Goal: Navigation & Orientation: Find specific page/section

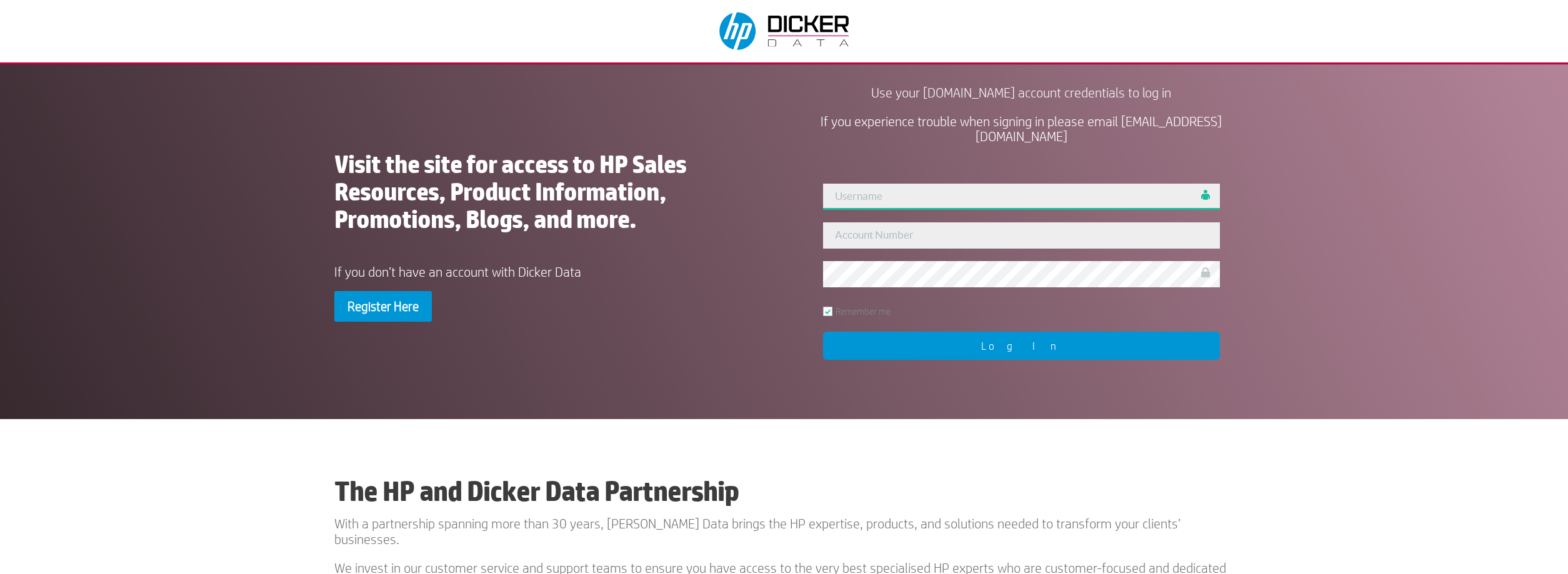
click at [922, 198] on input "text" at bounding box center [1021, 196] width 396 height 26
type input "admin"
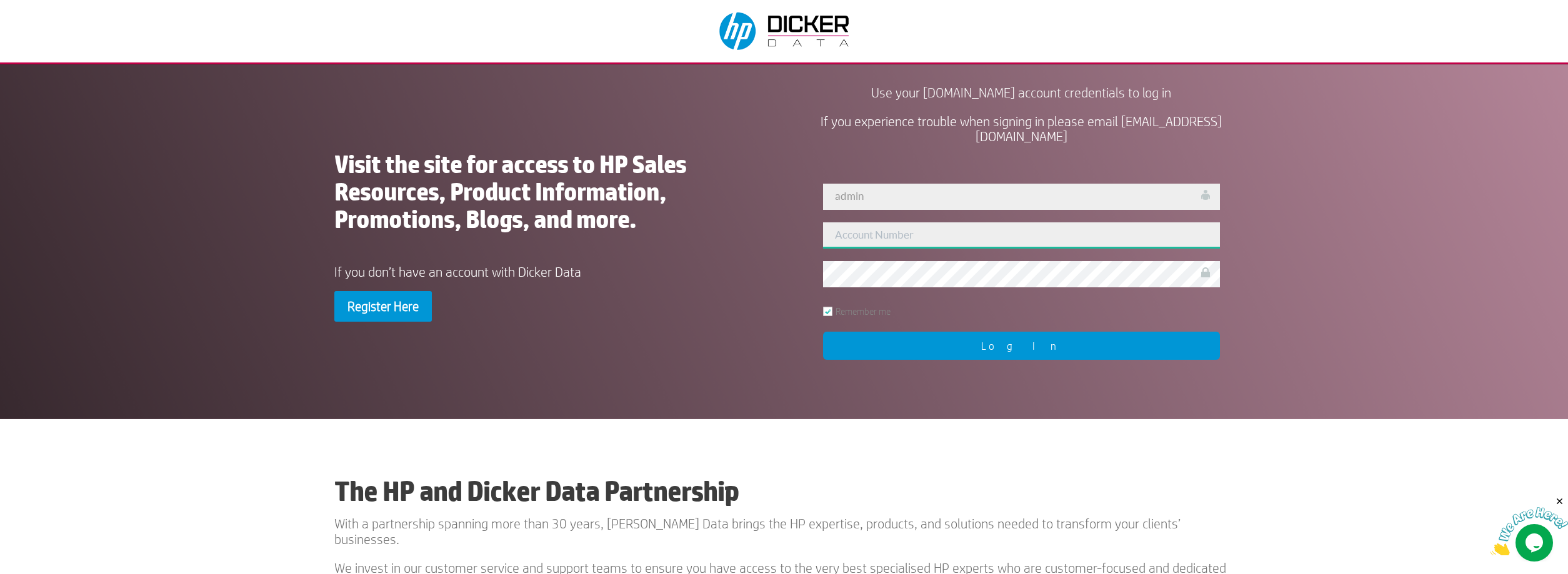
click at [869, 248] on input "text" at bounding box center [1021, 235] width 396 height 26
click at [875, 230] on input "text" at bounding box center [1021, 235] width 396 height 26
paste input "455527"
type input "455527"
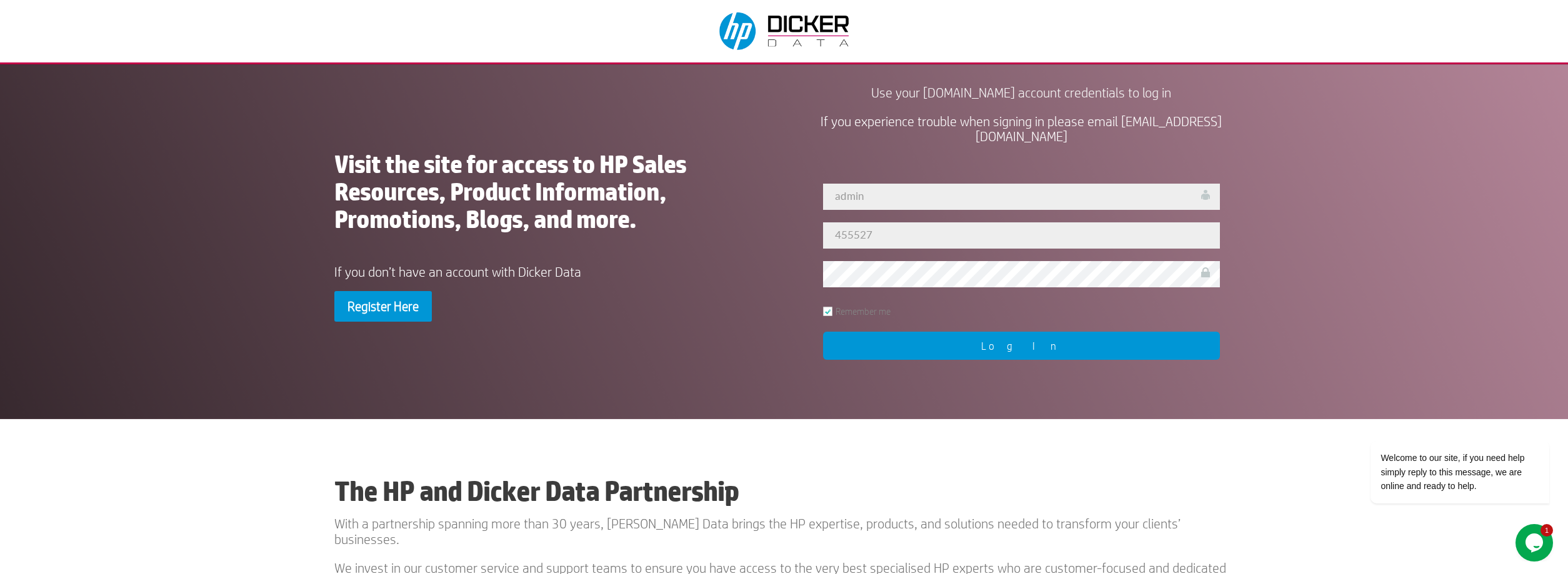
click at [882, 342] on input "Log In" at bounding box center [1021, 345] width 396 height 28
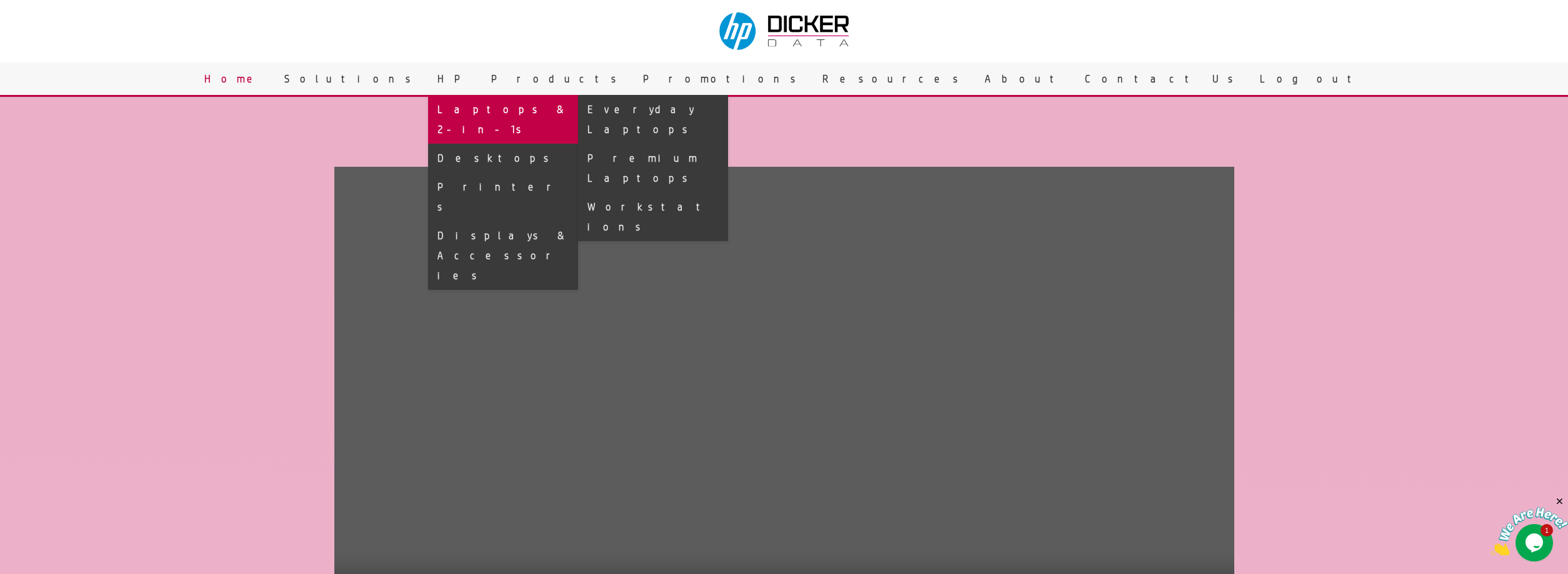
click at [578, 117] on link "Laptops & 2-in-1s" at bounding box center [504, 119] width 150 height 48
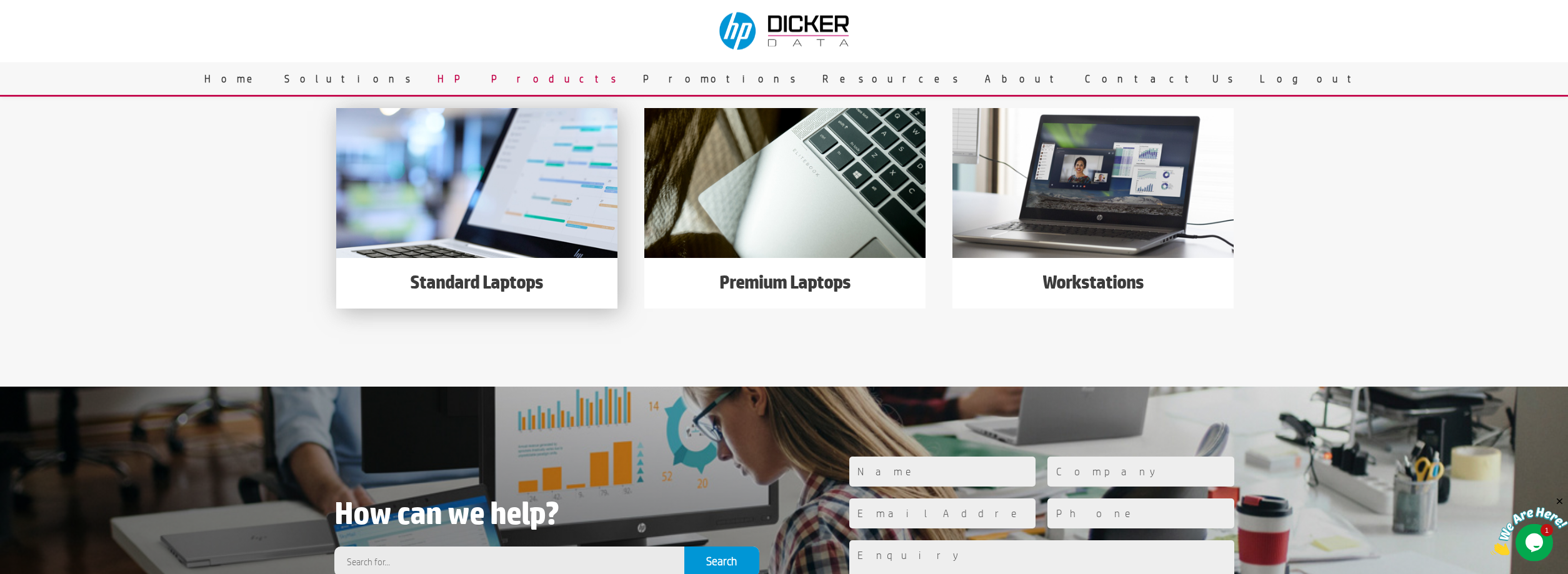
scroll to position [191, 0]
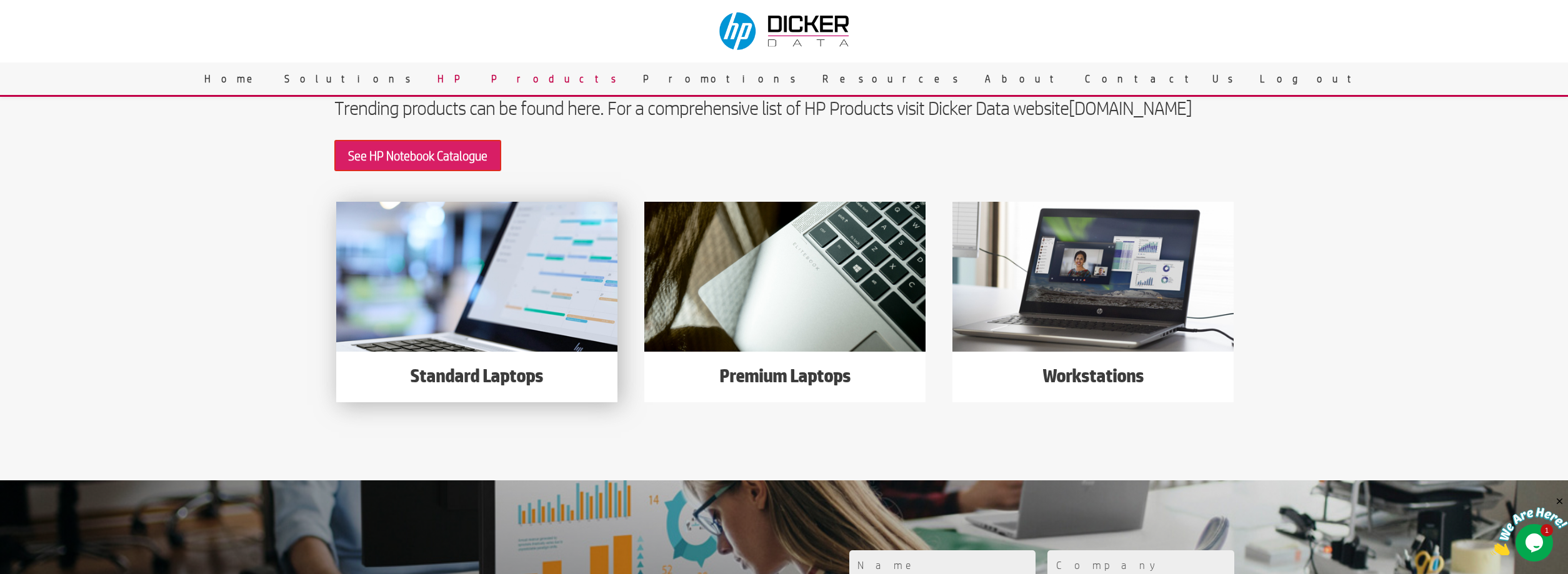
click at [472, 283] on img at bounding box center [477, 277] width 281 height 150
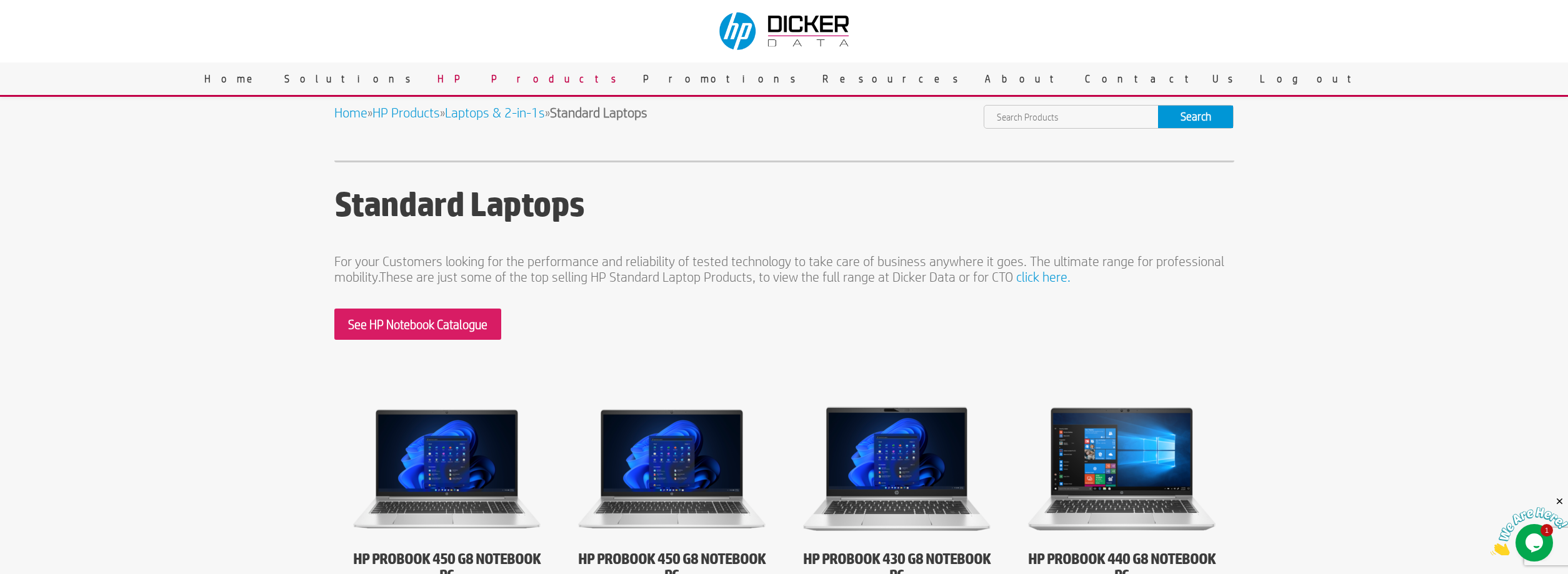
scroll to position [4, 0]
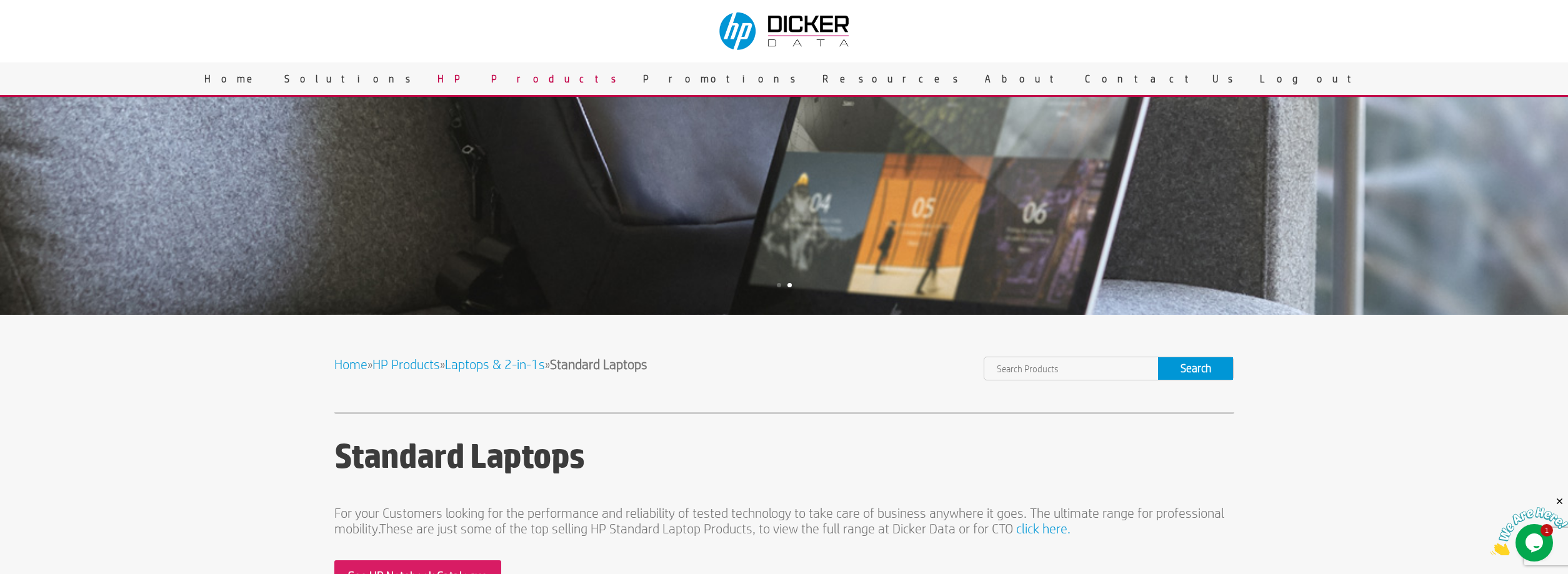
click at [509, 359] on link "Laptops & 2-in-1s" at bounding box center [495, 364] width 100 height 15
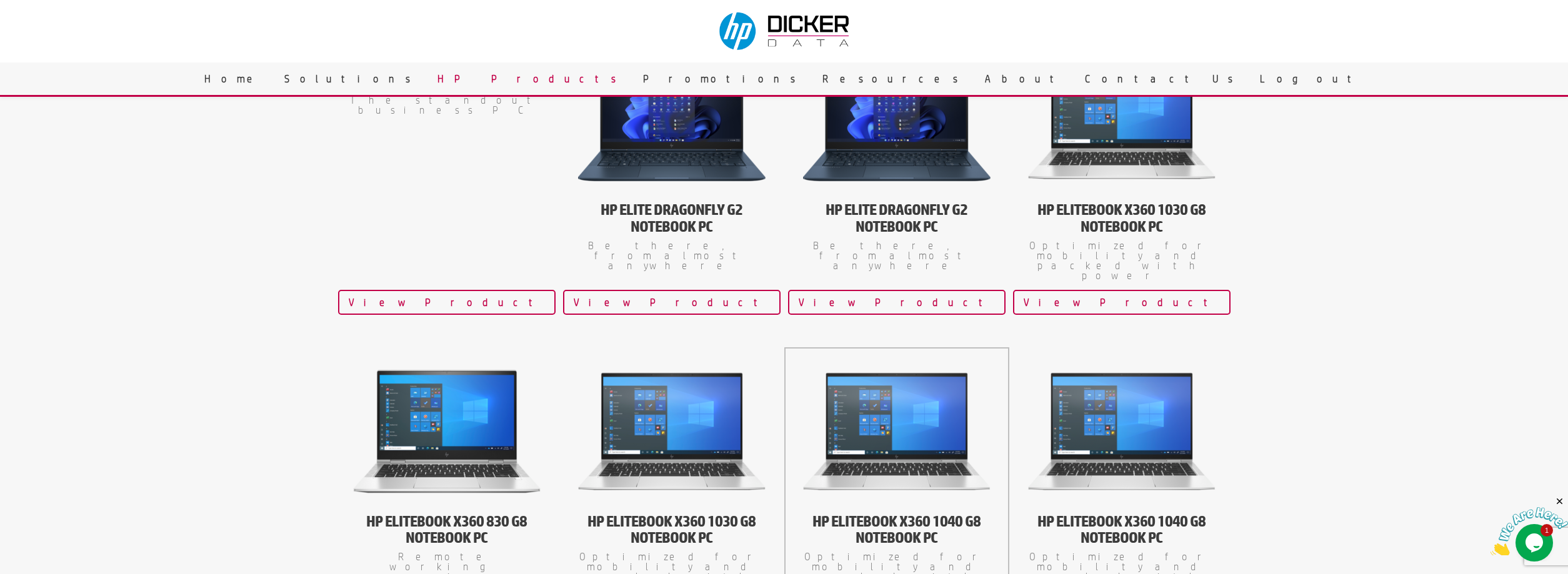
scroll to position [318, 0]
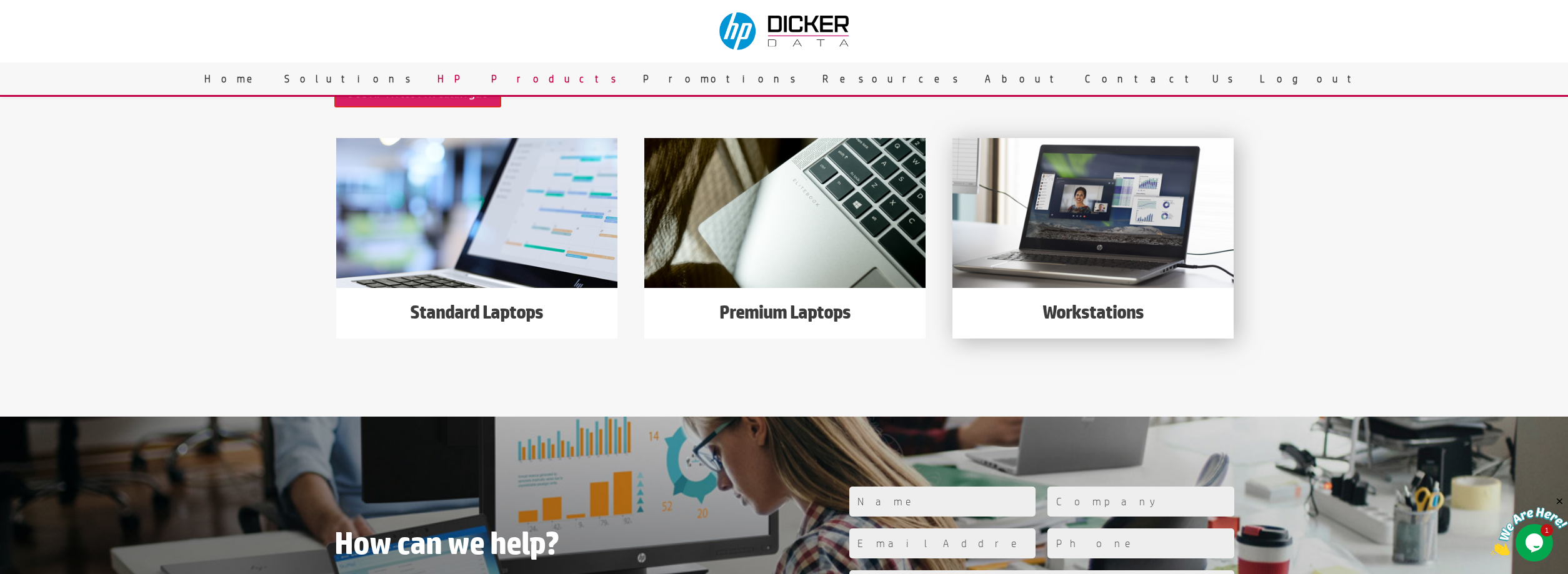
click at [1116, 238] on img at bounding box center [1093, 213] width 281 height 150
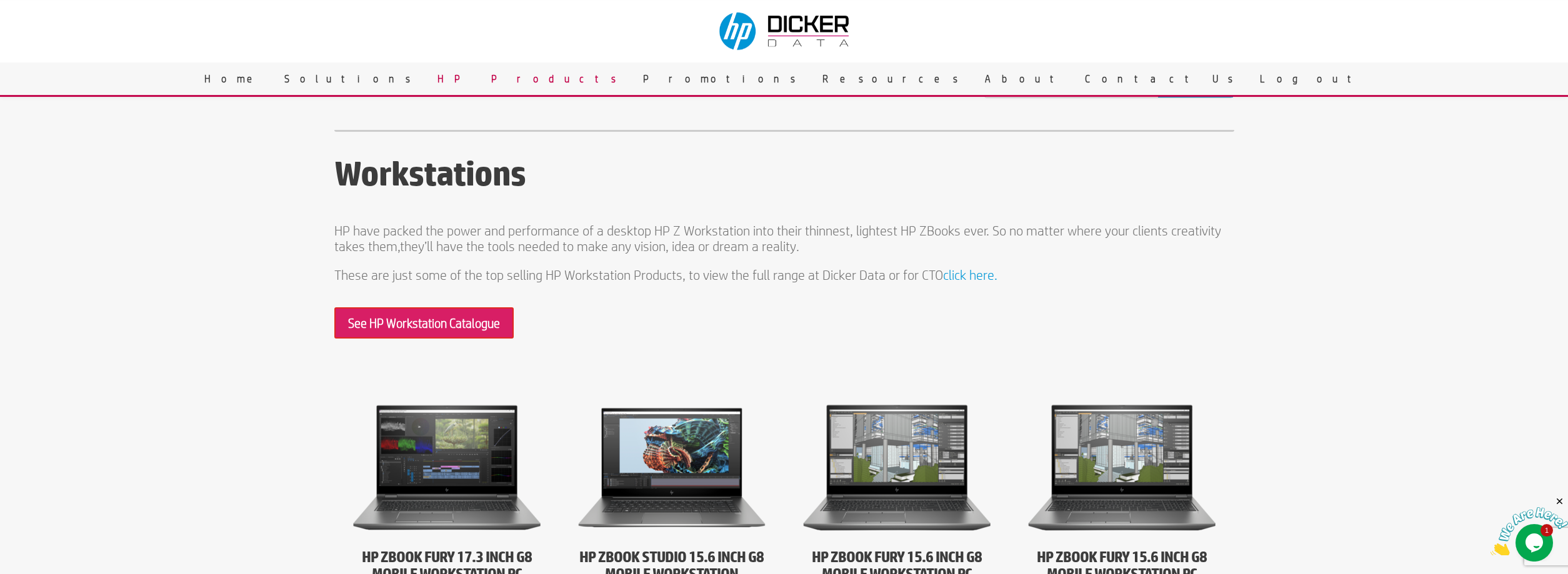
scroll to position [128, 0]
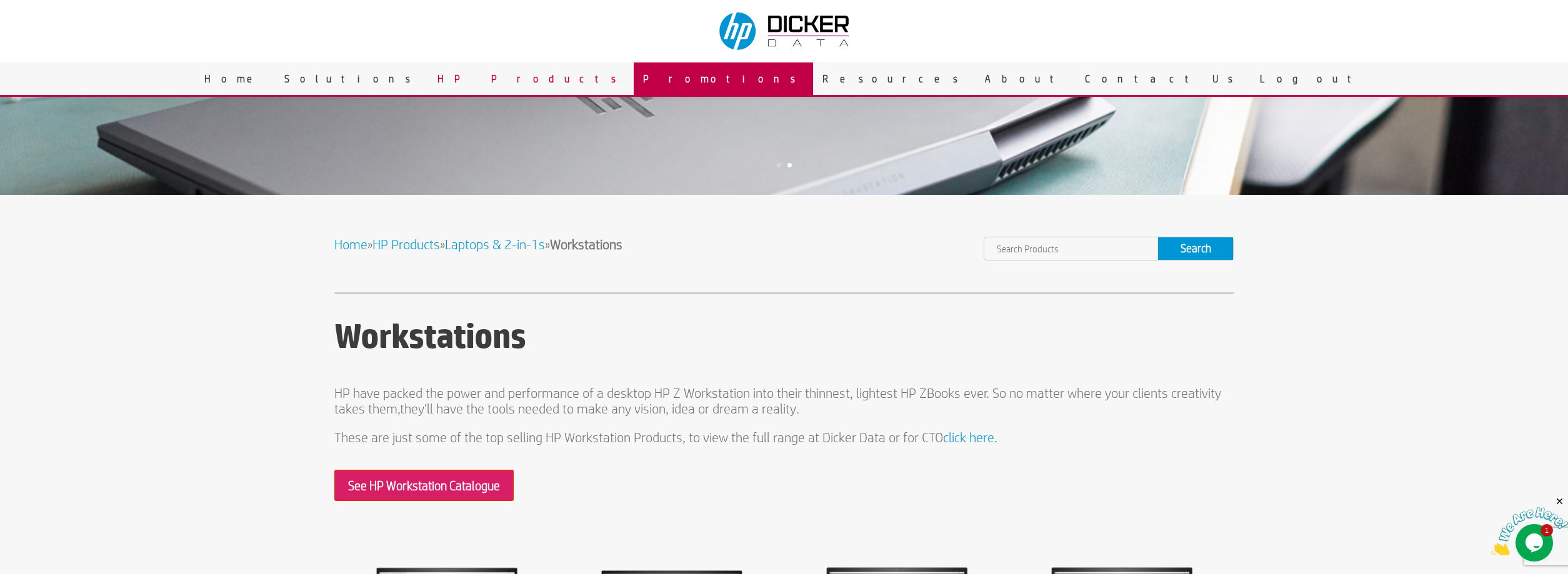
click at [779, 77] on link "Promotions" at bounding box center [723, 79] width 180 height 32
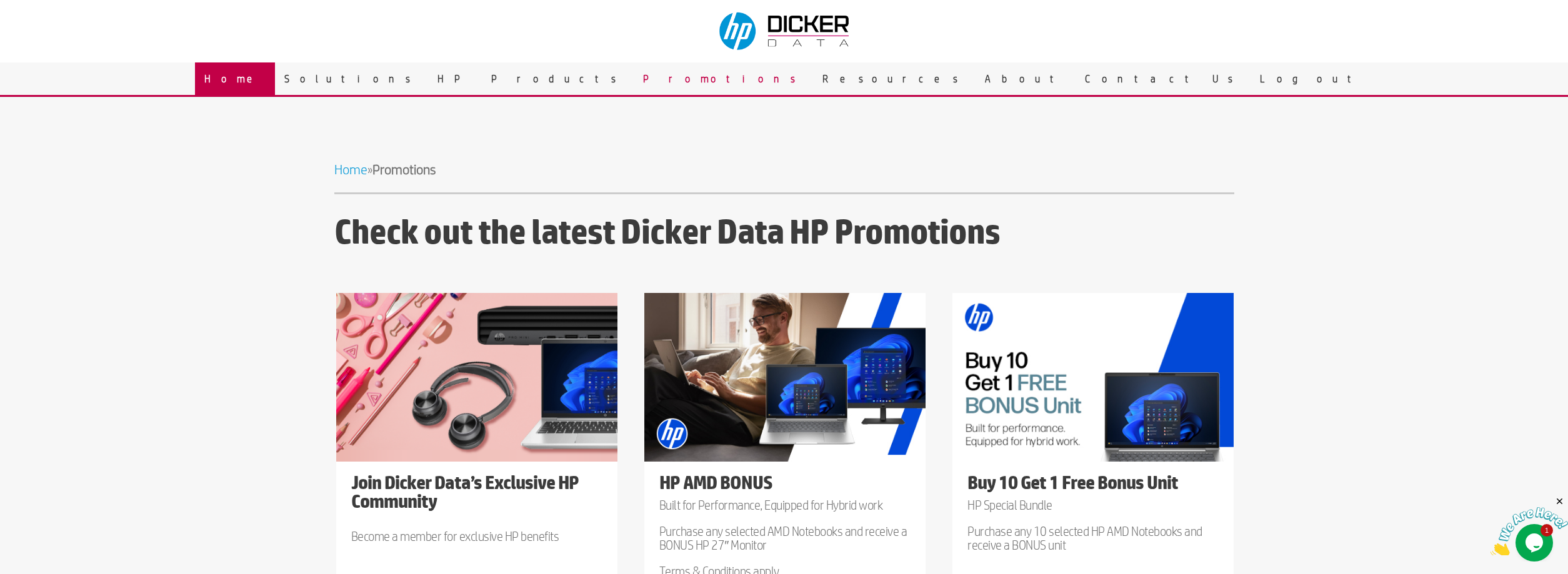
click at [275, 89] on link "Home" at bounding box center [234, 79] width 80 height 32
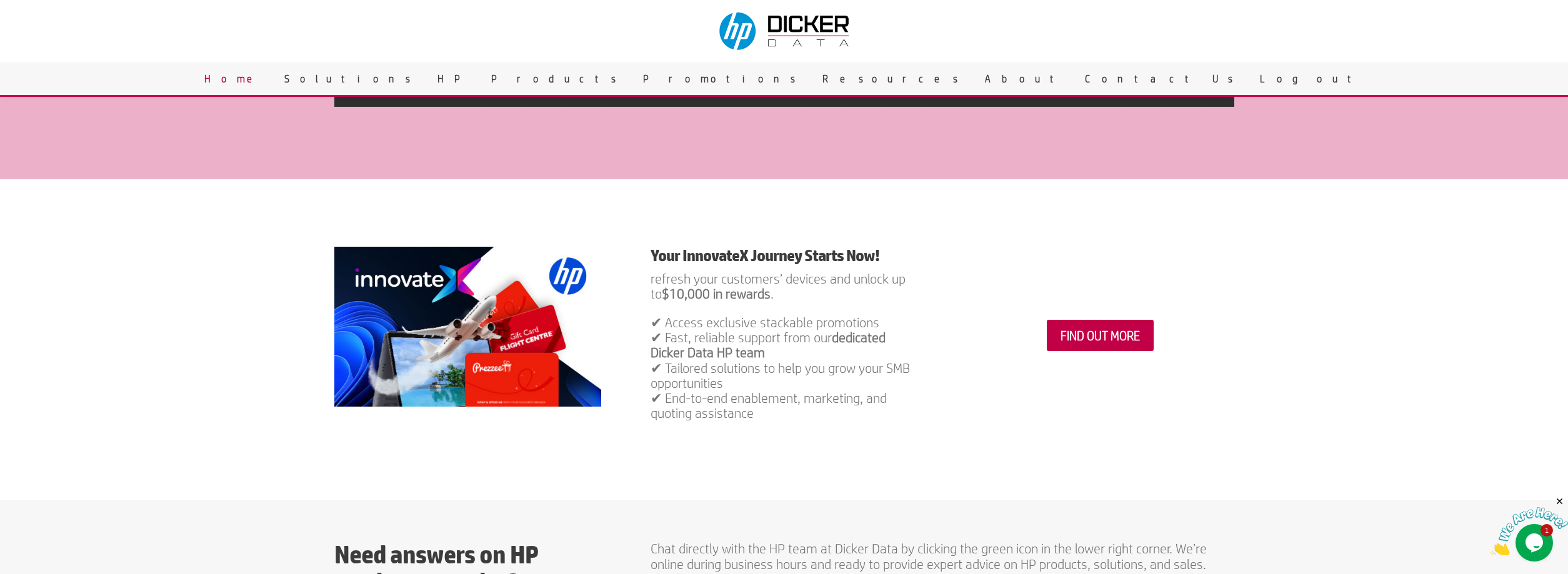
scroll to position [191, 0]
